Goal: Task Accomplishment & Management: Use online tool/utility

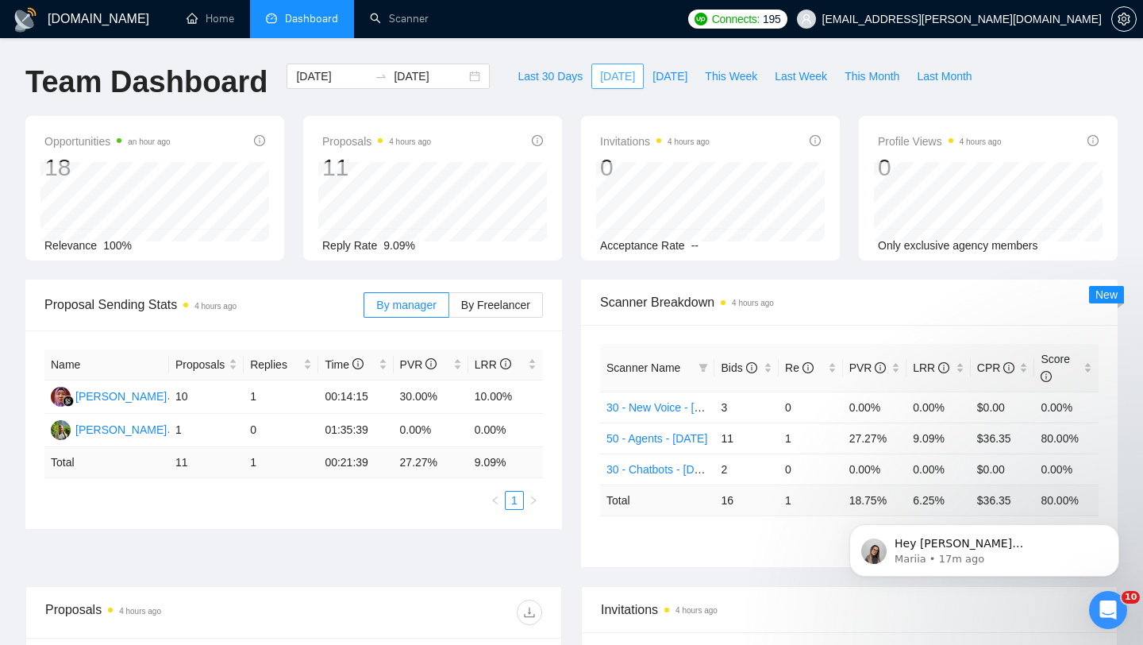
click at [610, 74] on span "[DATE]" at bounding box center [617, 75] width 35 height 17
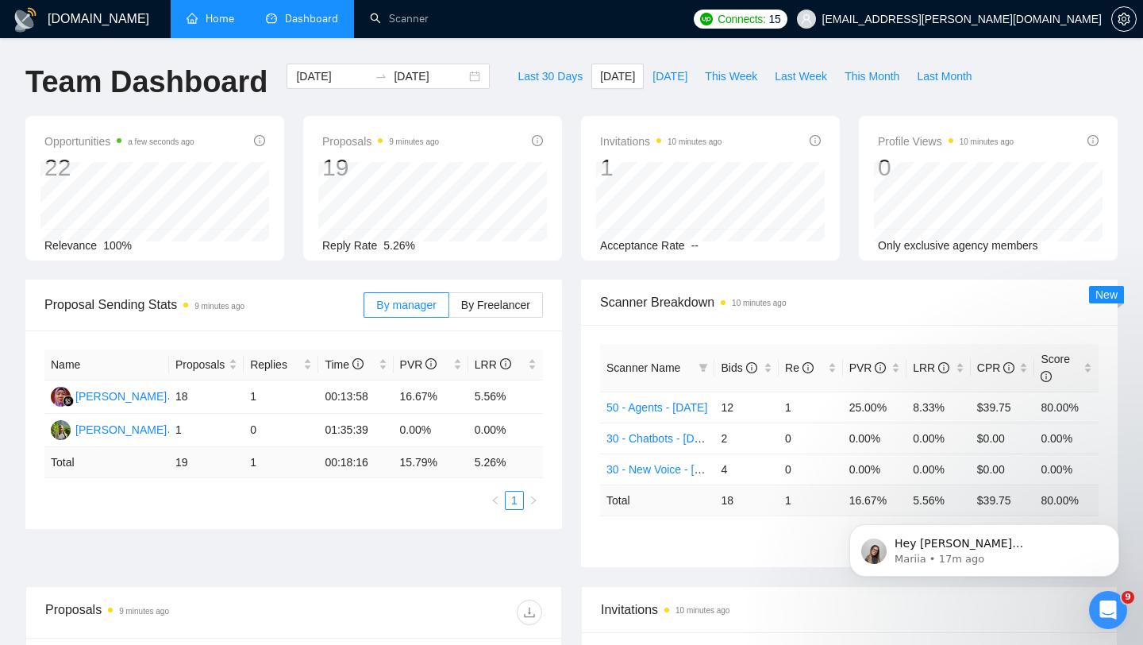
click at [216, 12] on link "Home" at bounding box center [211, 18] width 48 height 13
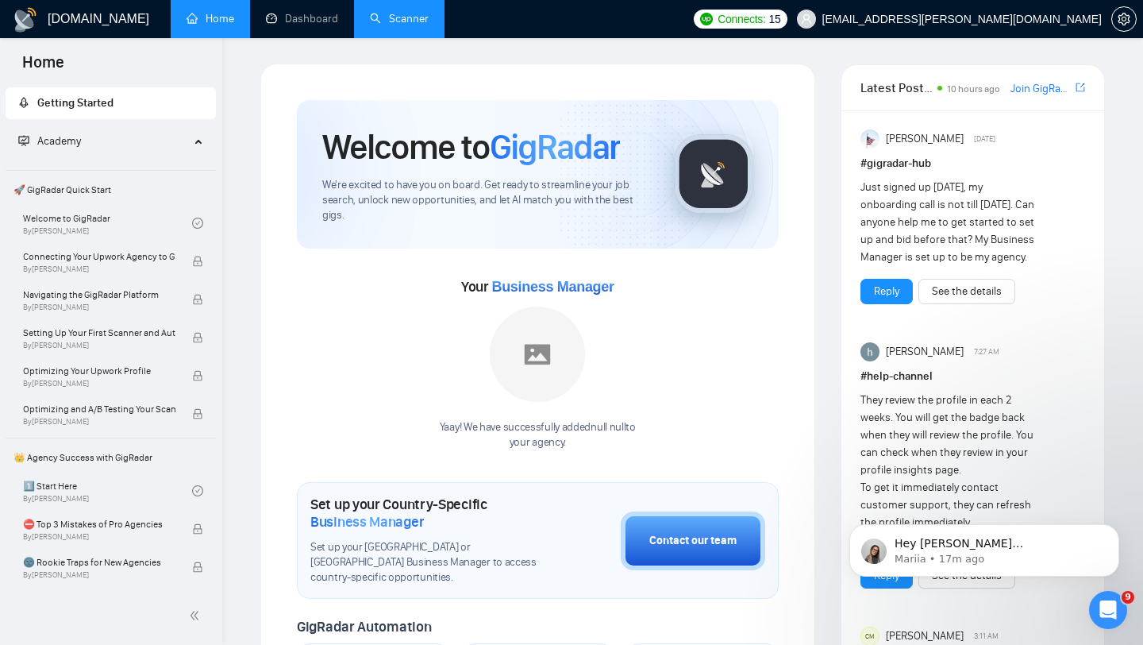
click at [371, 18] on link "Scanner" at bounding box center [399, 18] width 59 height 13
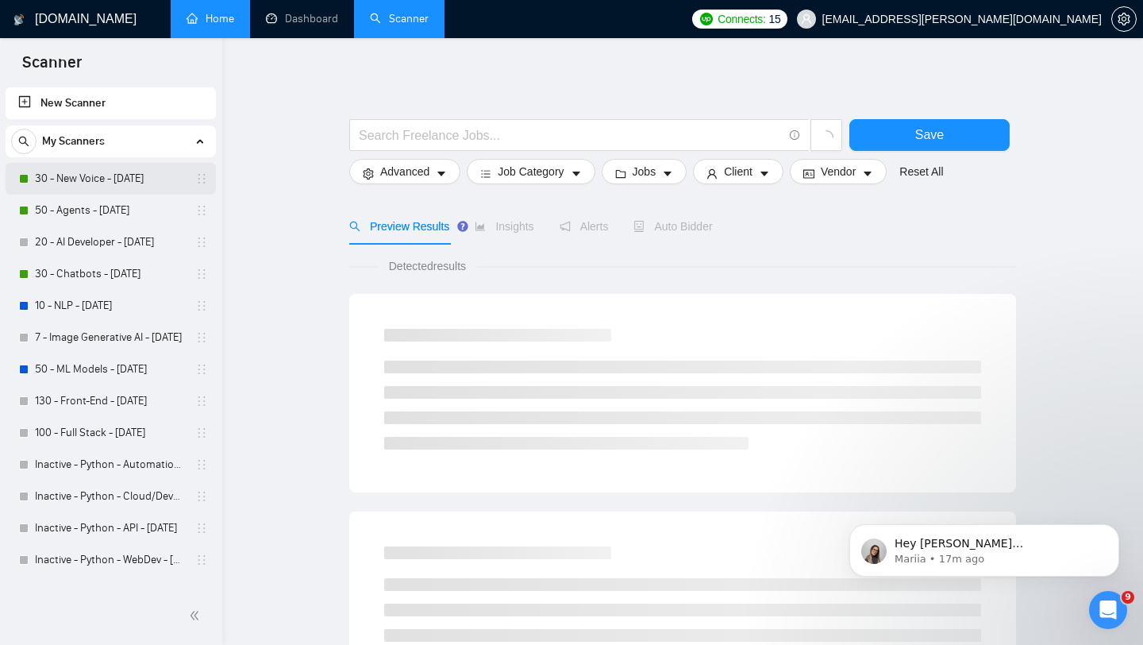
click at [124, 179] on link "30 - New Voice - [DATE]" at bounding box center [110, 179] width 151 height 32
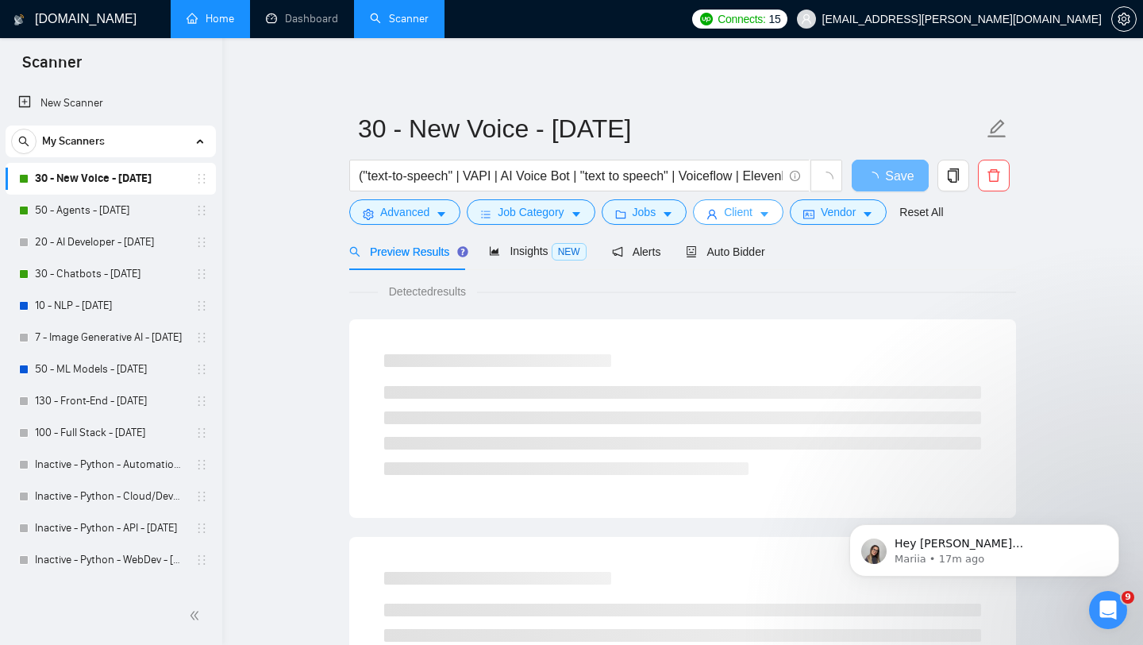
click at [751, 219] on span "Client" at bounding box center [738, 211] width 29 height 17
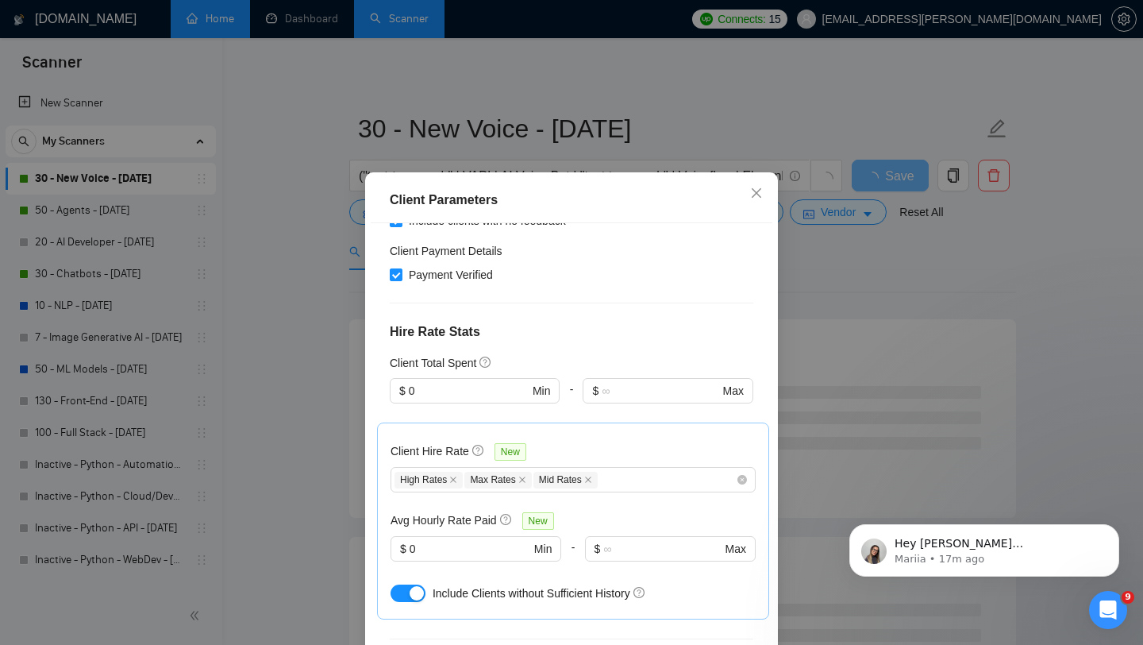
scroll to position [453, 0]
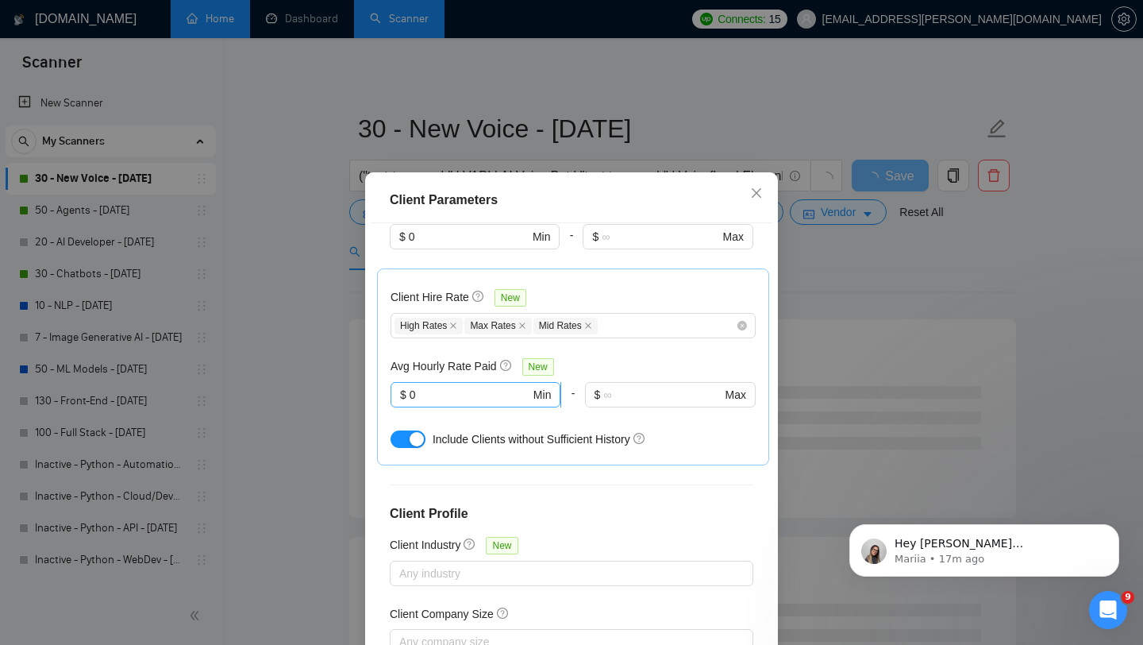
click at [491, 401] on input "0" at bounding box center [470, 394] width 121 height 17
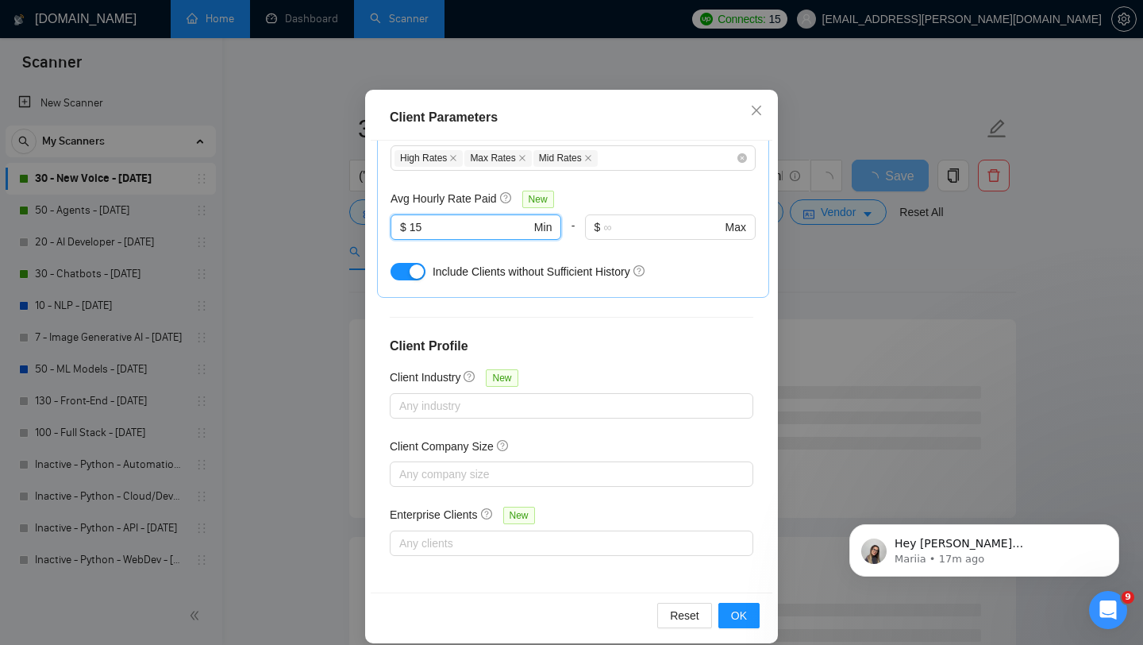
scroll to position [99, 0]
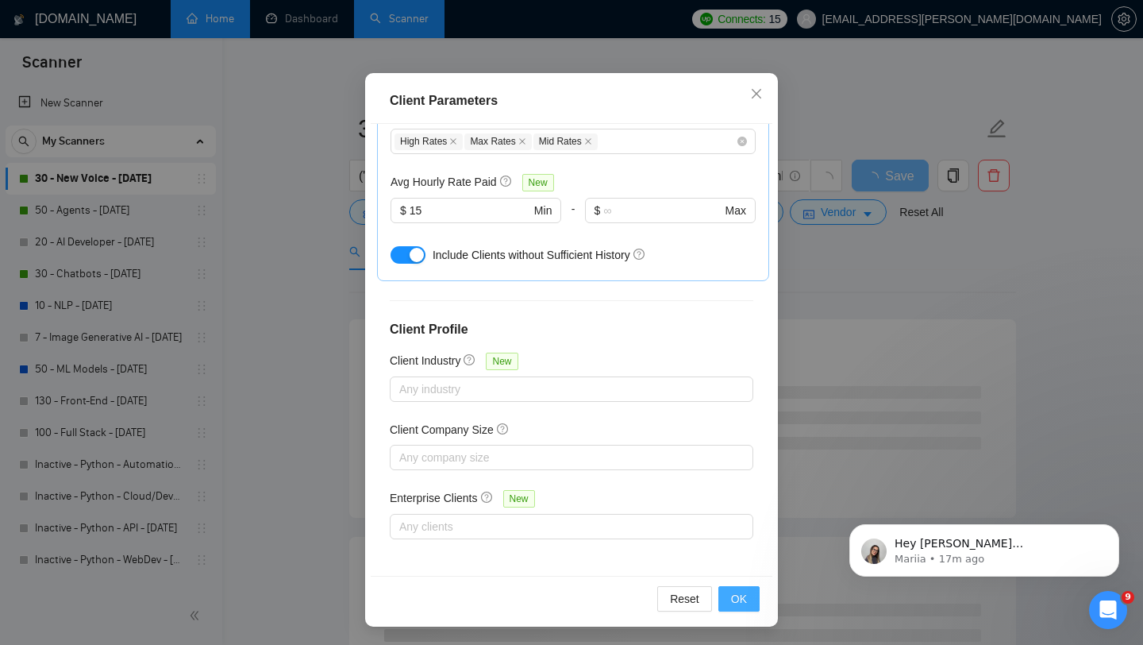
click at [735, 594] on span "OK" at bounding box center [739, 598] width 16 height 17
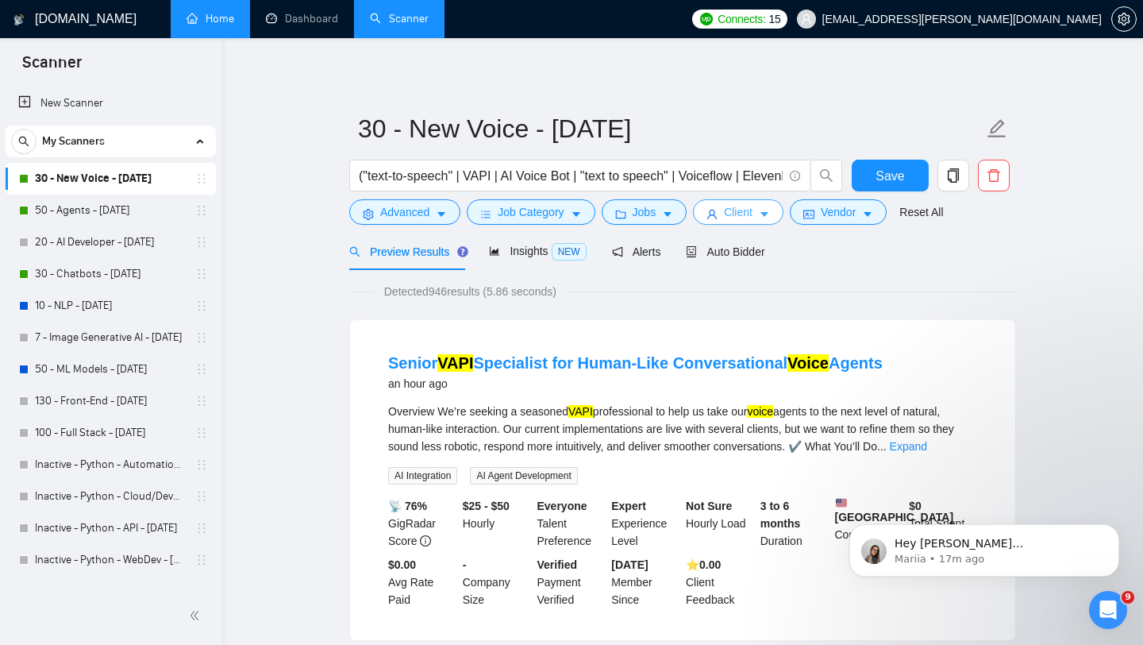
click at [734, 213] on span "Client" at bounding box center [738, 211] width 29 height 17
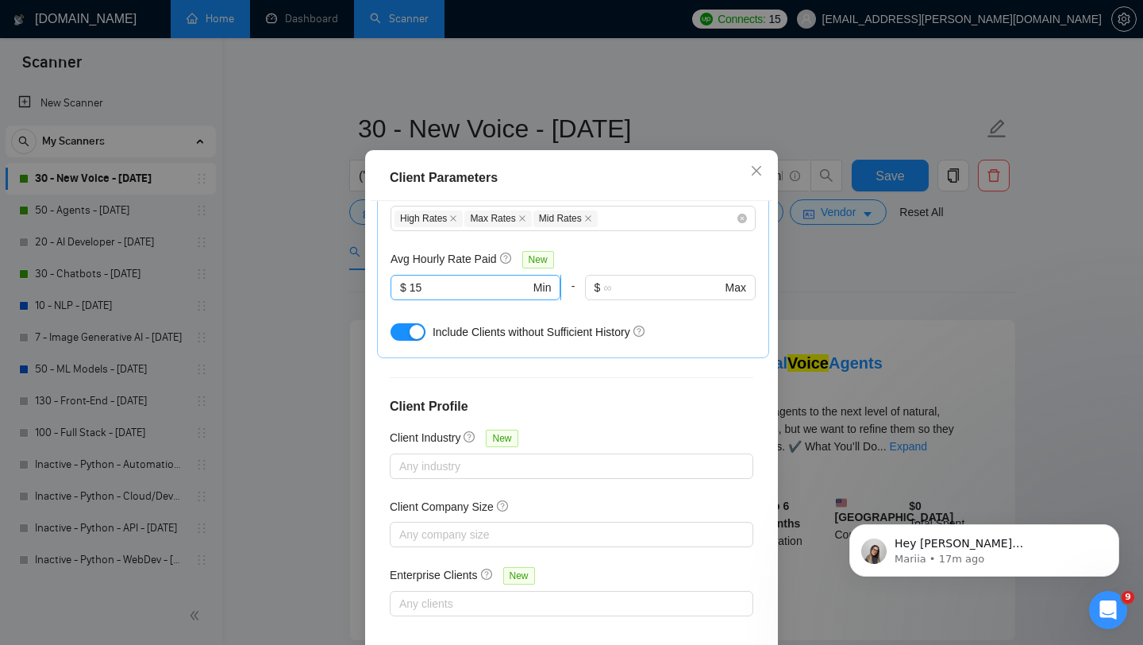
click at [433, 296] on input "15" at bounding box center [470, 287] width 121 height 17
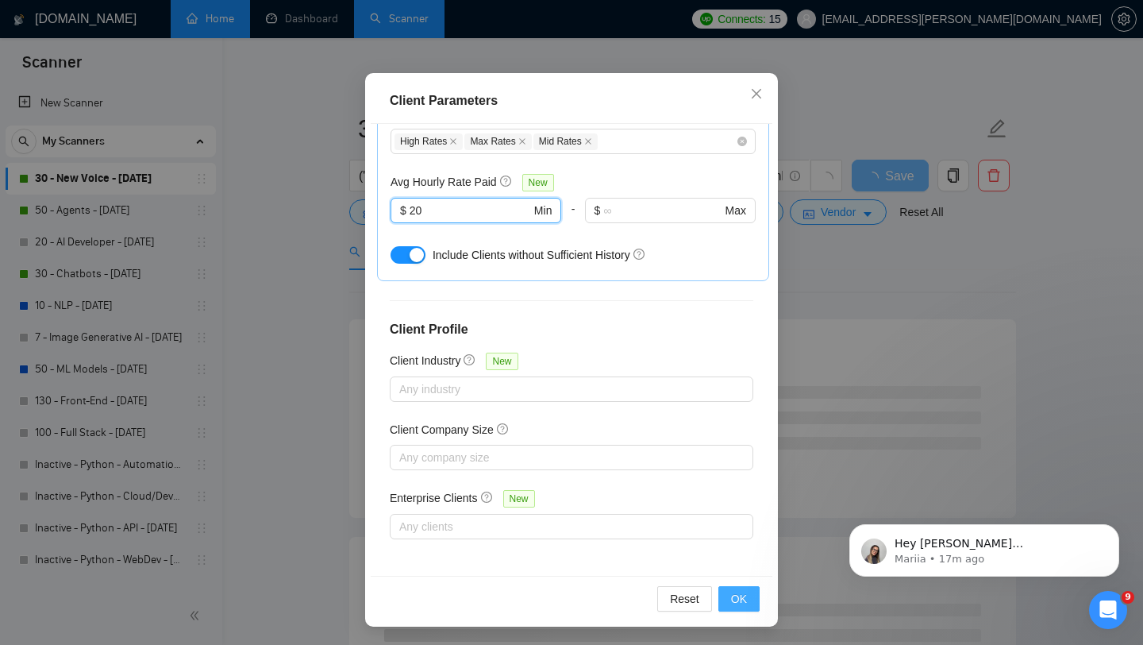
type input "20"
click at [741, 607] on button "OK" at bounding box center [738, 598] width 41 height 25
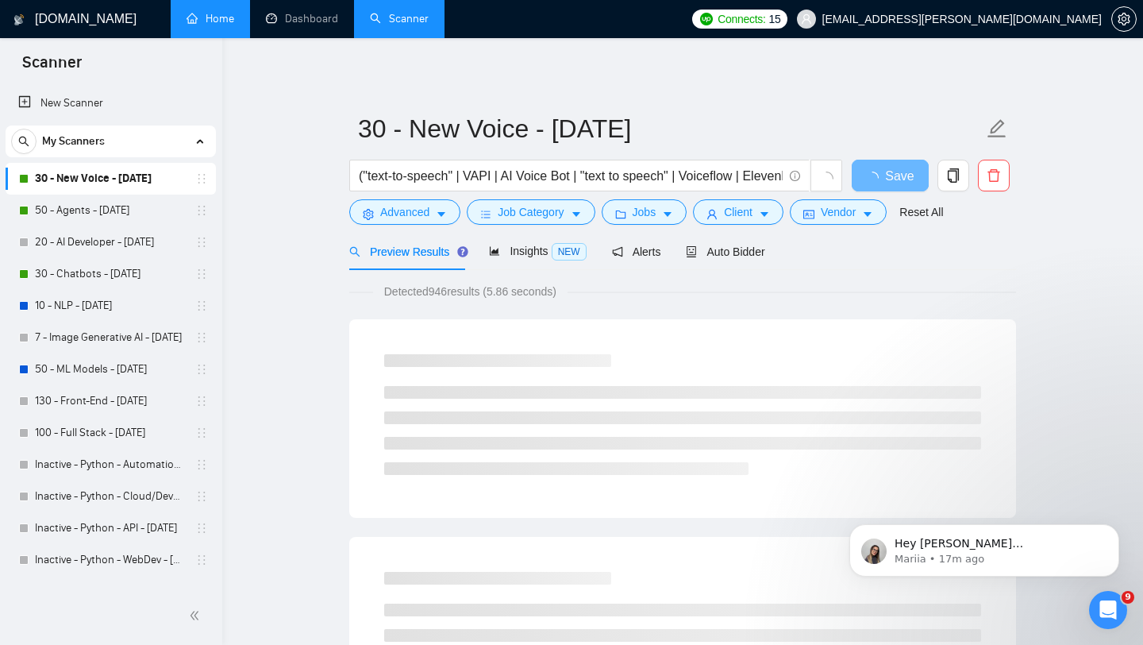
scroll to position [22, 0]
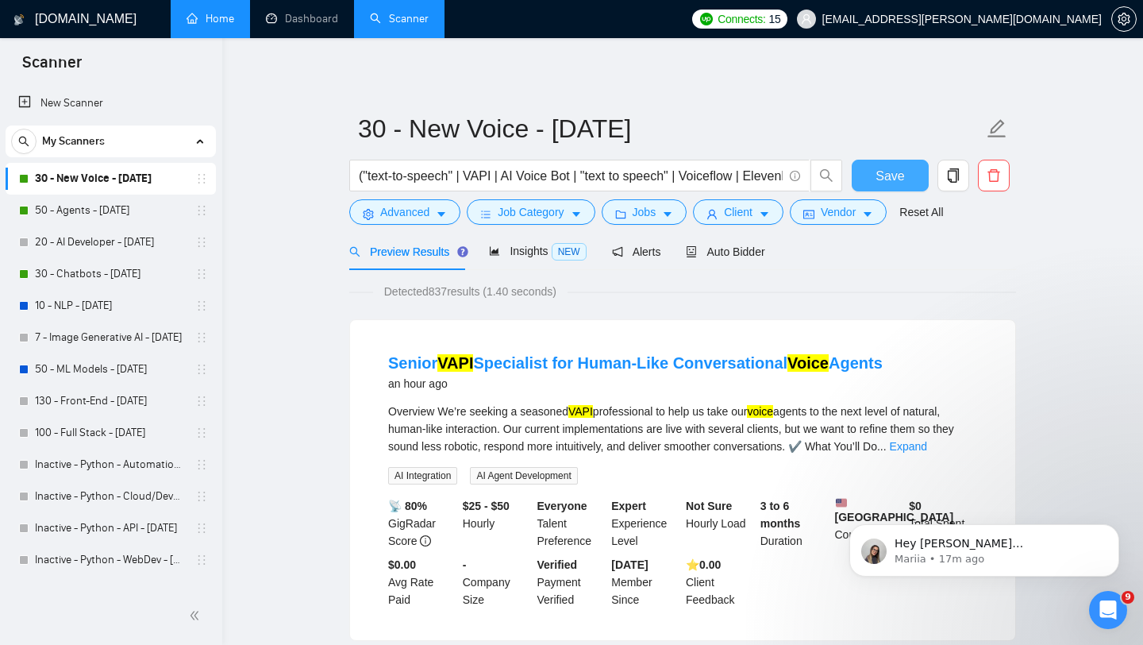
click at [906, 179] on button "Save" at bounding box center [890, 176] width 77 height 32
click at [110, 217] on link "50 - Agents - [DATE]" at bounding box center [110, 210] width 151 height 32
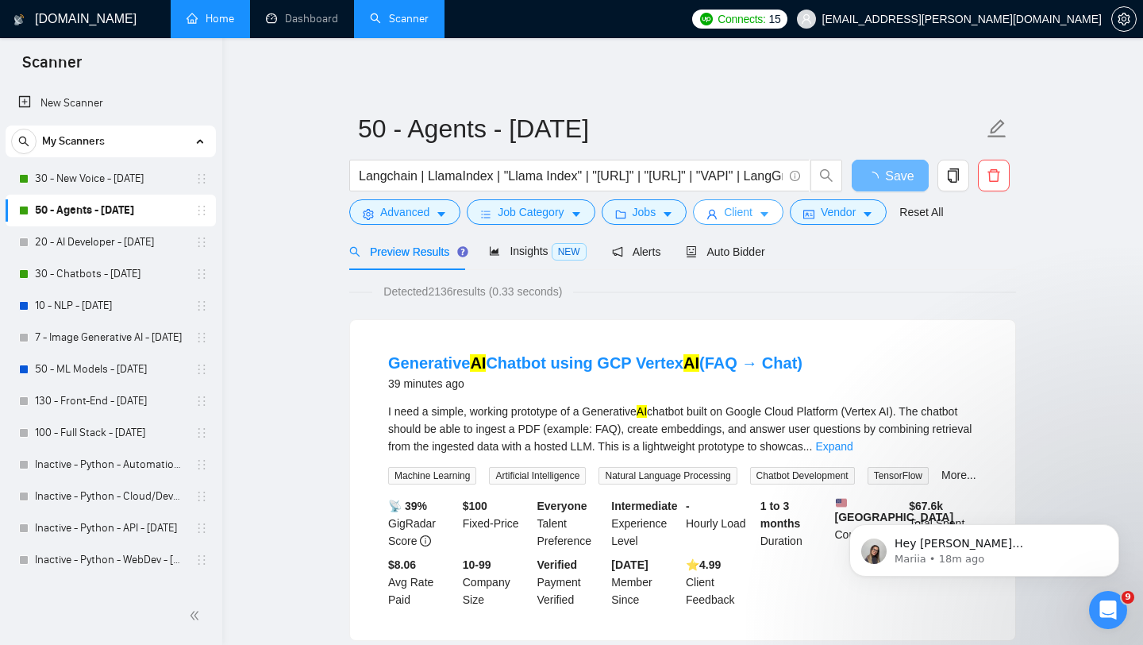
click at [729, 217] on span "Client" at bounding box center [738, 211] width 29 height 17
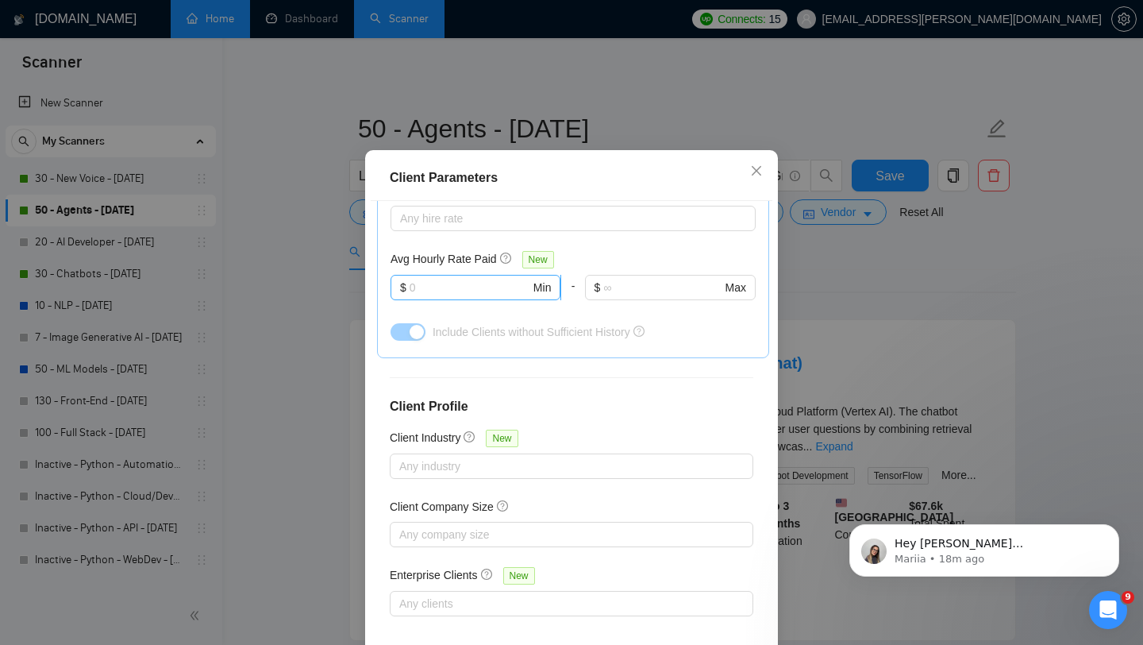
click at [499, 296] on input "text" at bounding box center [470, 287] width 121 height 17
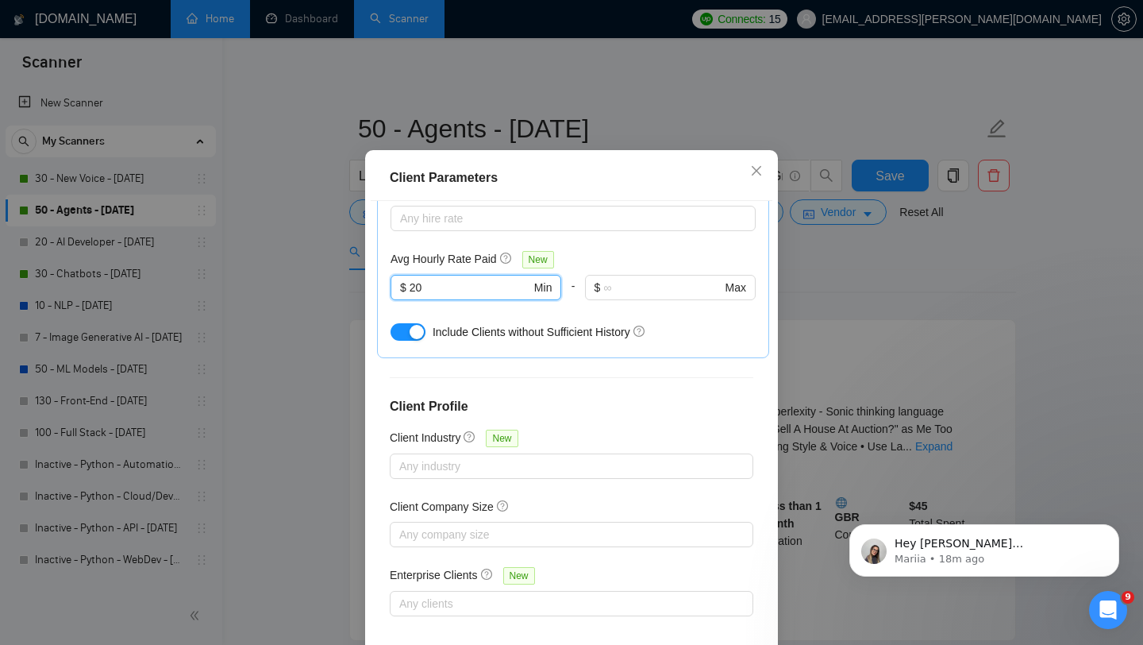
scroll to position [99, 0]
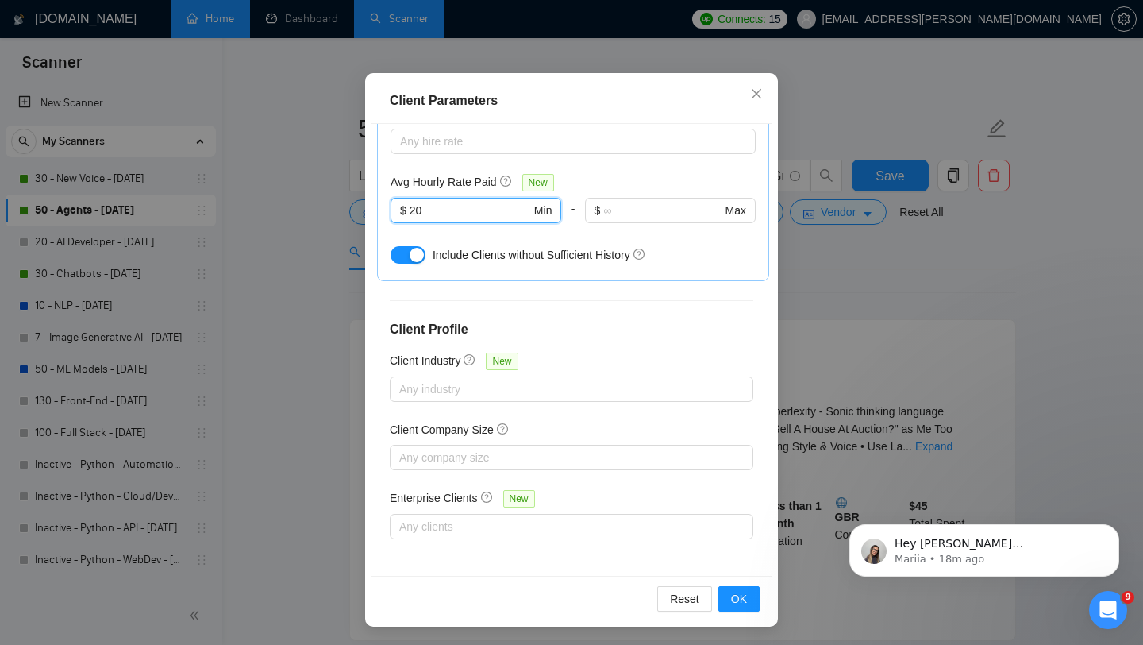
type input "20"
click at [747, 584] on div "Reset OK" at bounding box center [572, 597] width 402 height 45
click at [747, 598] on button "OK" at bounding box center [738, 598] width 41 height 25
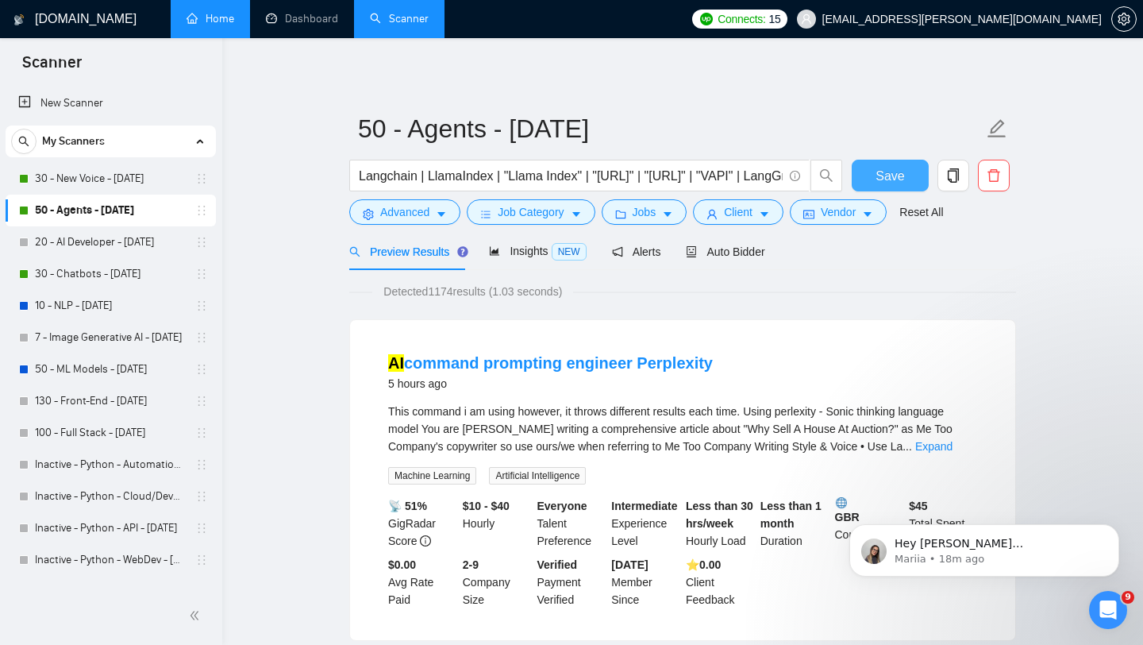
click at [893, 173] on span "Save" at bounding box center [889, 176] width 29 height 20
